Goal: Task Accomplishment & Management: Manage account settings

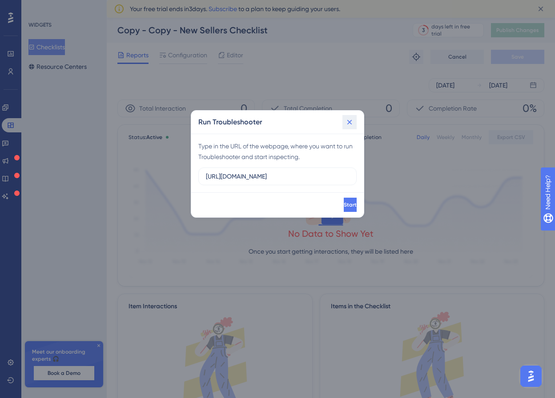
click at [347, 123] on icon at bounding box center [349, 122] width 9 height 9
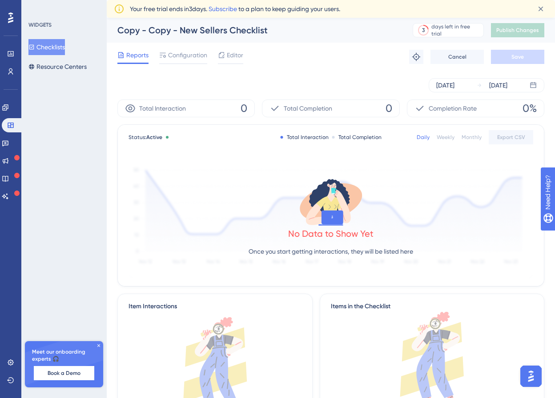
click at [59, 48] on button "Checklists" at bounding box center [46, 47] width 36 height 16
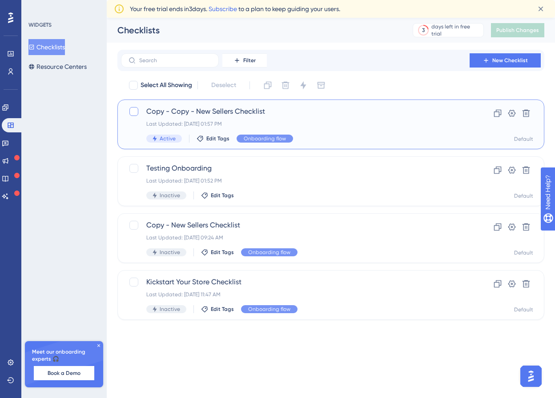
click at [132, 111] on div at bounding box center [133, 111] width 9 height 9
checkbox input "true"
click at [302, 86] on icon at bounding box center [303, 85] width 6 height 8
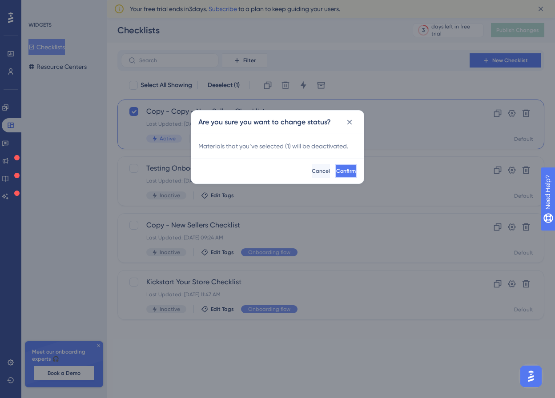
click at [336, 171] on span "Confirm" at bounding box center [346, 171] width 20 height 7
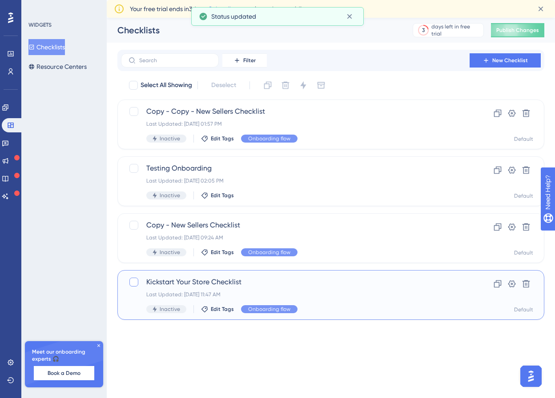
click at [130, 283] on div at bounding box center [133, 282] width 9 height 9
checkbox input "true"
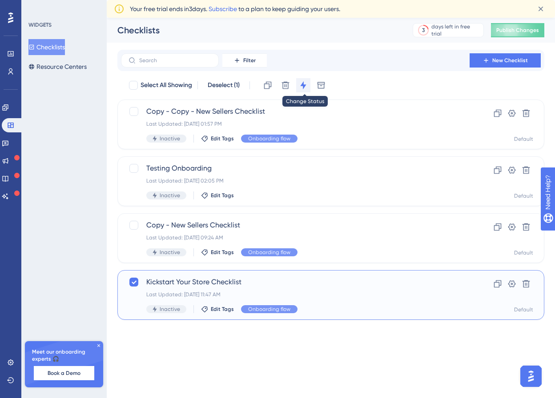
click at [303, 84] on icon at bounding box center [303, 85] width 6 height 8
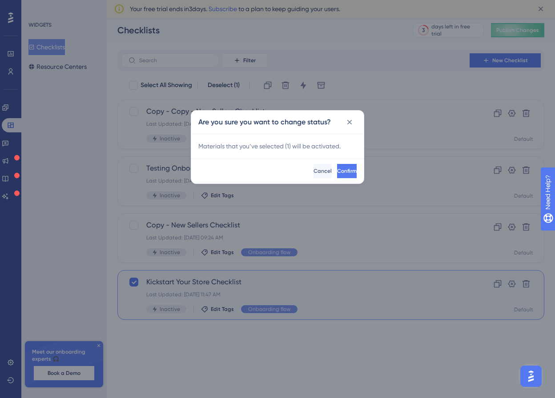
click at [328, 178] on div "Confirm Cancel" at bounding box center [277, 171] width 173 height 25
click at [336, 174] on span "Confirm" at bounding box center [346, 171] width 20 height 7
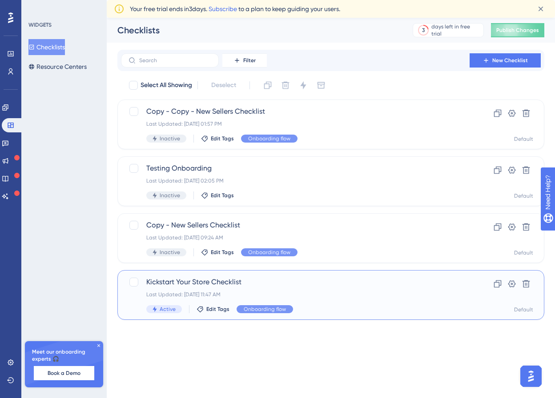
click at [245, 291] on div "Last Updated: [DATE] 11:47 AM" at bounding box center [295, 294] width 298 height 7
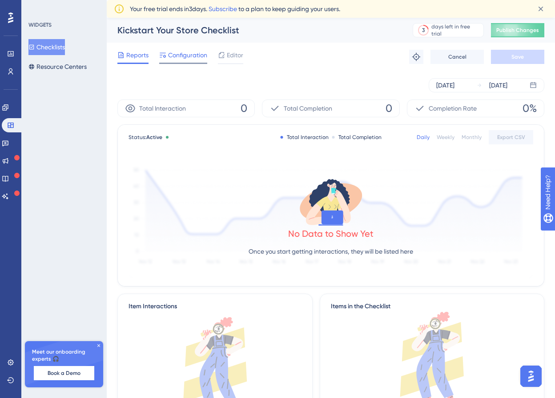
click at [189, 58] on span "Configuration" at bounding box center [187, 55] width 39 height 11
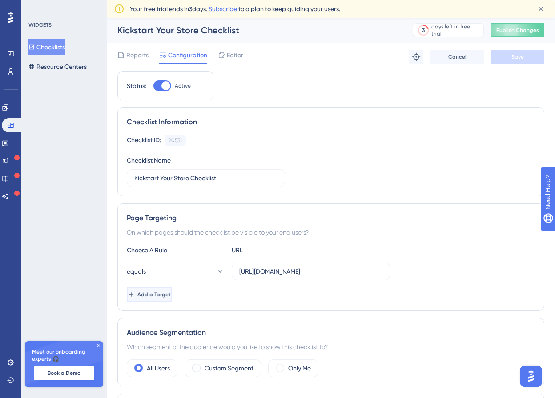
click at [172, 292] on button "Add a Target" at bounding box center [149, 295] width 45 height 14
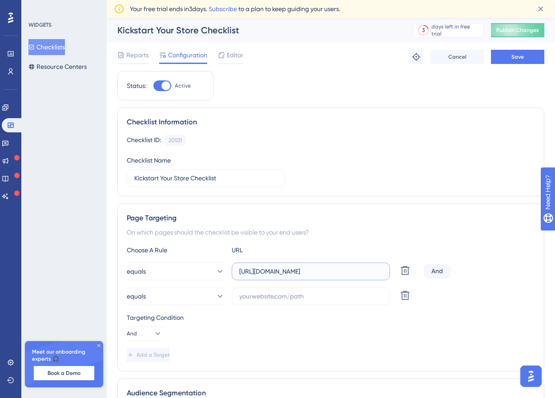
click at [290, 274] on input "[URL][DOMAIN_NAME]" at bounding box center [310, 272] width 143 height 10
click at [298, 302] on label at bounding box center [311, 297] width 158 height 18
click at [298, 302] on input "text" at bounding box center [310, 297] width 143 height 10
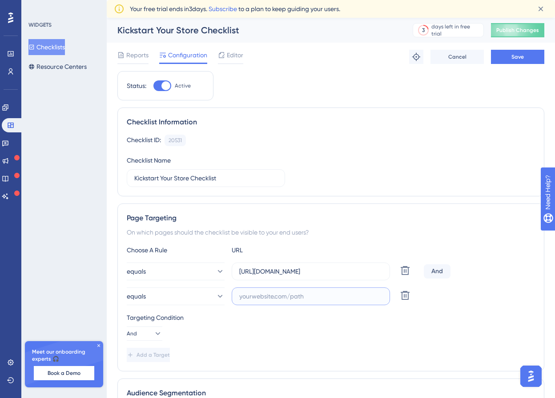
paste input "[URL][DOMAIN_NAME]"
type input "[URL][DOMAIN_NAME]"
click at [146, 334] on button "And" at bounding box center [145, 334] width 36 height 14
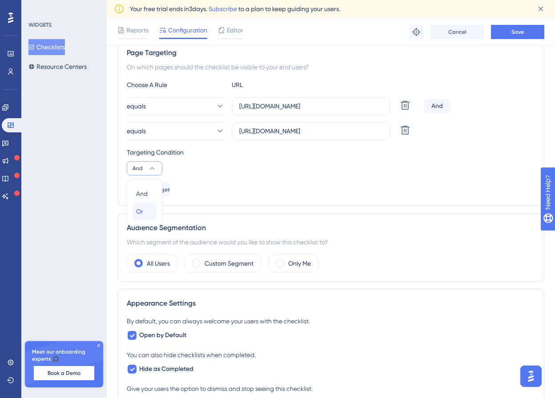
click at [147, 215] on div "Or Or" at bounding box center [144, 212] width 17 height 18
click at [157, 124] on button "equals" at bounding box center [176, 131] width 98 height 18
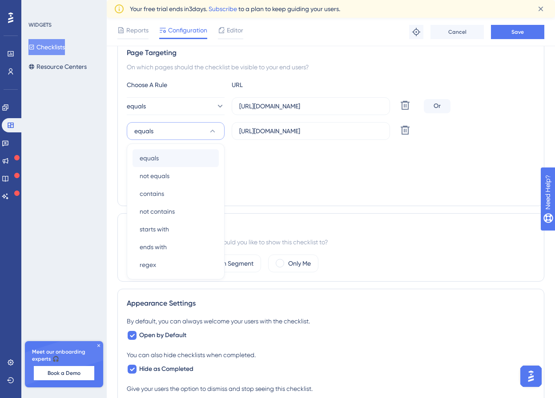
scroll to position [181, 0]
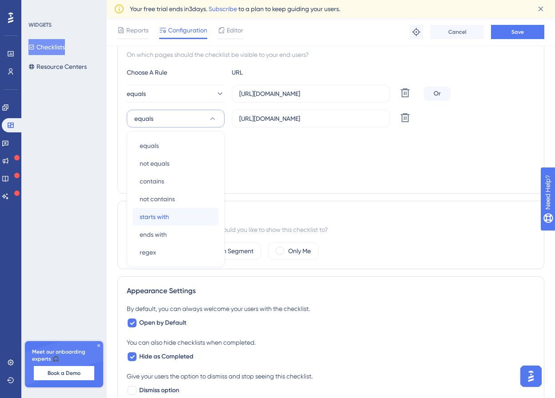
click at [188, 209] on div "starts with starts with" at bounding box center [176, 217] width 72 height 18
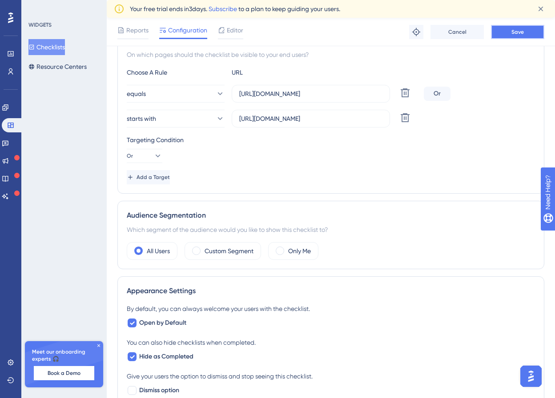
click at [515, 28] on span "Save" at bounding box center [517, 31] width 12 height 7
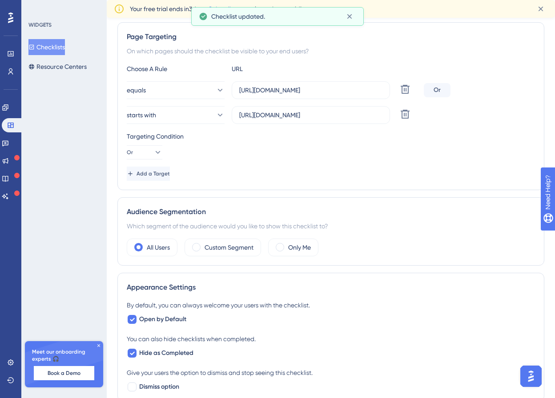
scroll to position [0, 0]
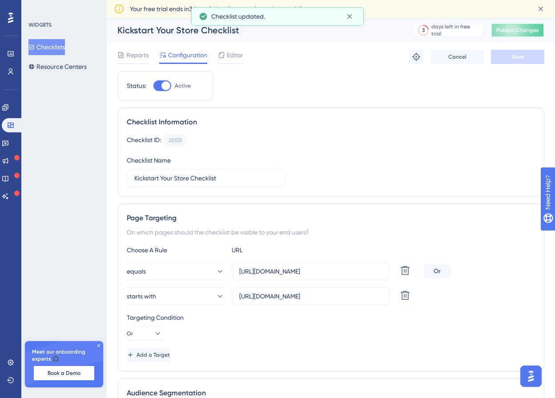
click at [526, 32] on span "Publish Changes" at bounding box center [517, 30] width 43 height 7
click at [54, 48] on button "Checklists" at bounding box center [46, 47] width 36 height 16
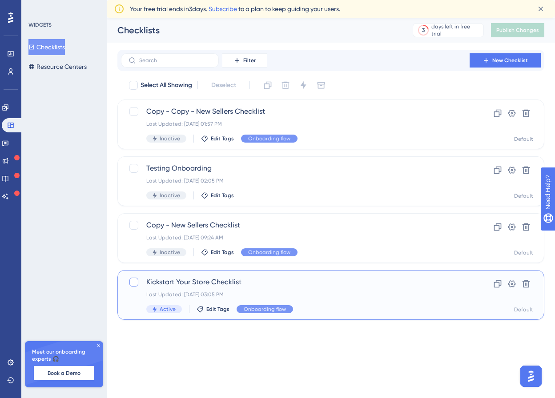
click at [136, 285] on div at bounding box center [133, 282] width 9 height 9
click at [136, 285] on icon at bounding box center [133, 282] width 5 height 7
checkbox input "false"
click at [417, 283] on span "Kickstart Your Store Checklist" at bounding box center [295, 282] width 298 height 11
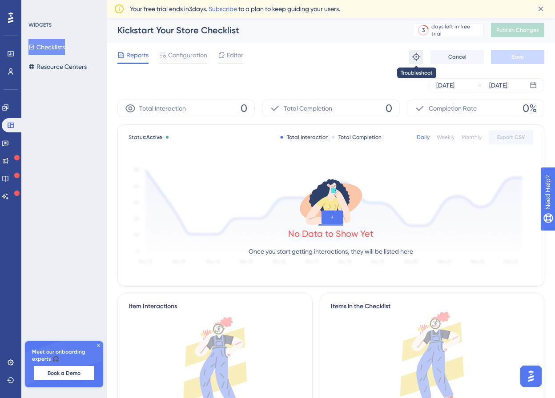
click at [416, 58] on icon at bounding box center [416, 56] width 9 height 9
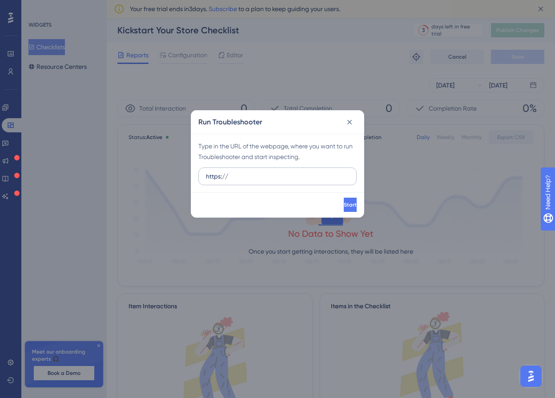
click at [258, 181] on input "https://" at bounding box center [277, 177] width 143 height 10
click at [251, 174] on input "https://" at bounding box center [277, 177] width 143 height 10
drag, startPoint x: 229, startPoint y: 179, endPoint x: 190, endPoint y: 182, distance: 39.2
click at [190, 182] on div "Run Troubleshooter Type in the URL of the webpage, where you want to run Troubl…" at bounding box center [277, 199] width 555 height 398
type input "[URL][DOMAIN_NAME]"
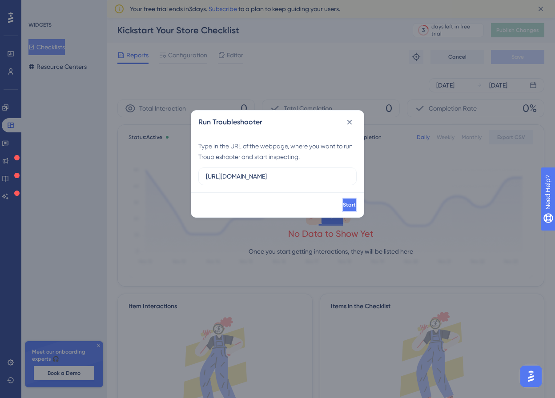
click at [342, 202] on button "Start" at bounding box center [349, 205] width 15 height 14
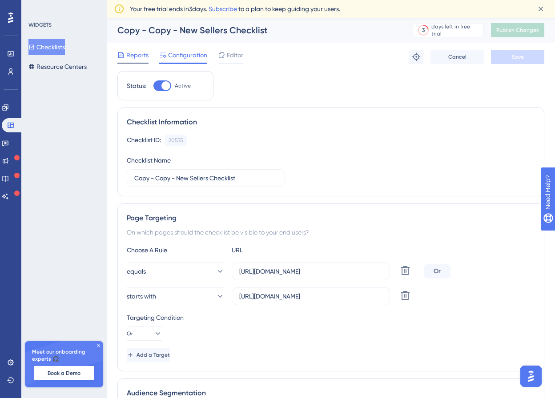
click at [117, 57] on icon at bounding box center [120, 55] width 7 height 7
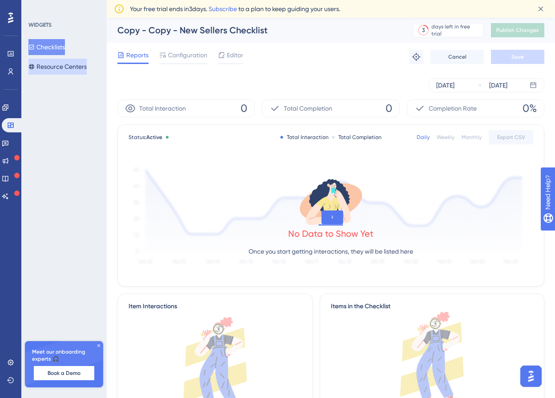
click at [84, 67] on button "Resource Centers" at bounding box center [57, 67] width 58 height 16
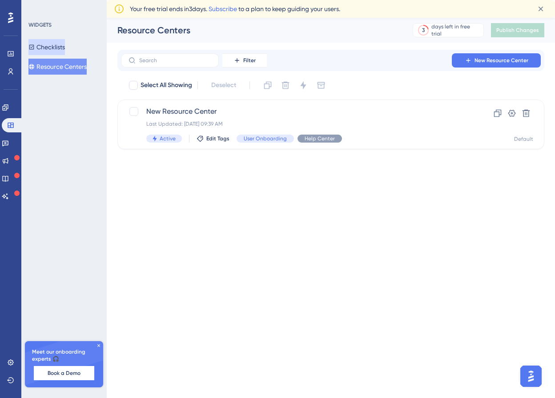
click at [65, 41] on button "Checklists" at bounding box center [46, 47] width 36 height 16
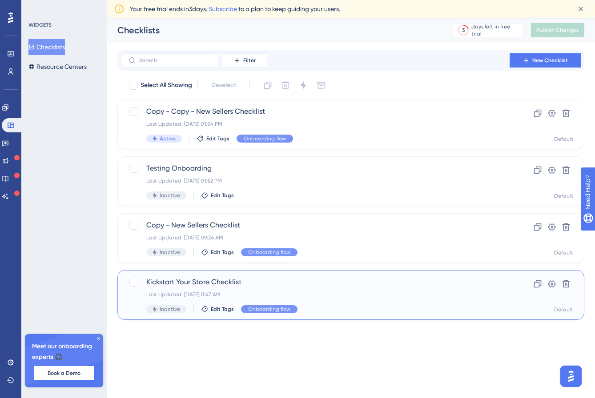
click at [284, 285] on span "Kickstart Your Store Checklist" at bounding box center [315, 282] width 338 height 11
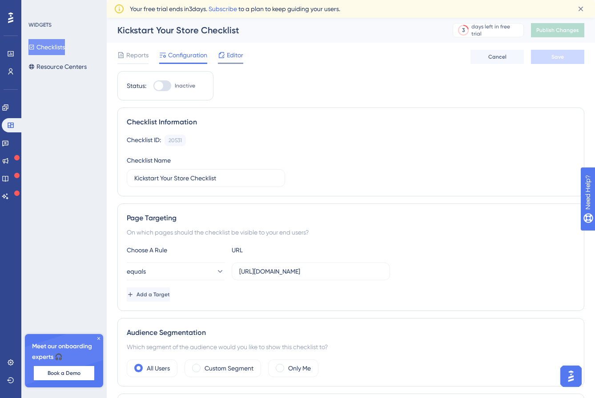
click at [234, 53] on span "Editor" at bounding box center [235, 55] width 16 height 11
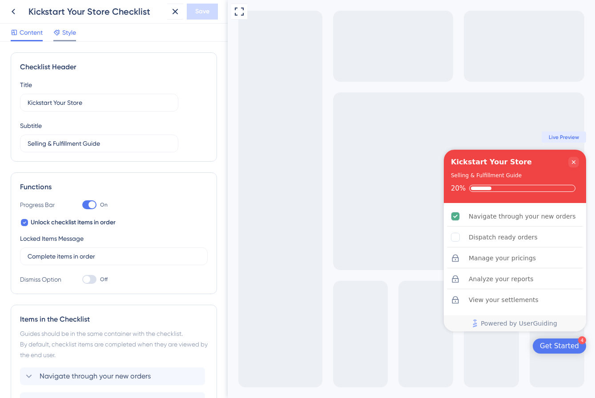
click at [70, 37] on span "Style" at bounding box center [69, 32] width 14 height 11
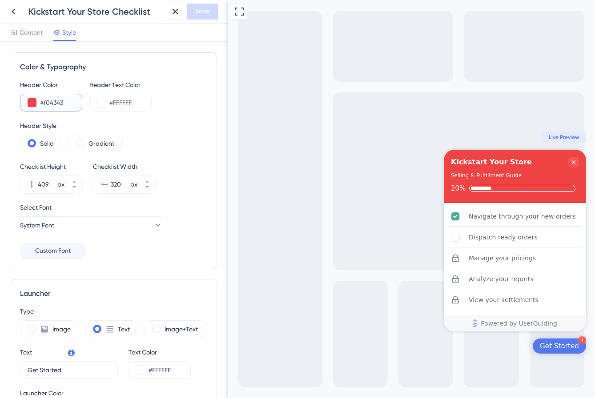
click at [56, 105] on input "#f04343" at bounding box center [57, 102] width 35 height 11
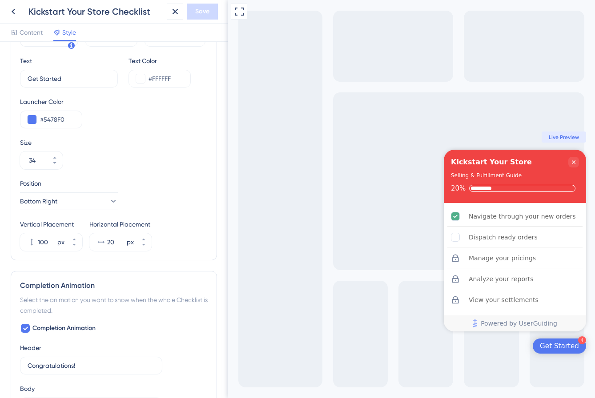
scroll to position [278, 0]
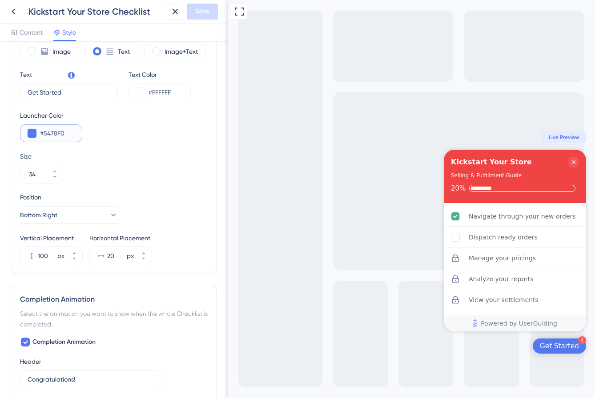
click at [54, 133] on input "#5478F0" at bounding box center [57, 133] width 35 height 11
paste input "F04343"
type input "#F04343"
click at [196, 16] on span "Save" at bounding box center [202, 11] width 14 height 11
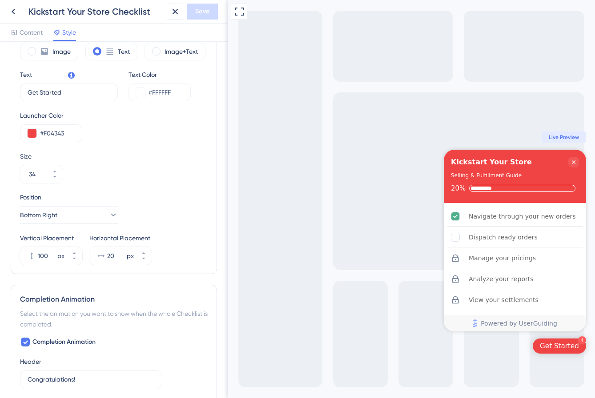
scroll to position [0, 0]
